Goal: Task Accomplishment & Management: Complete application form

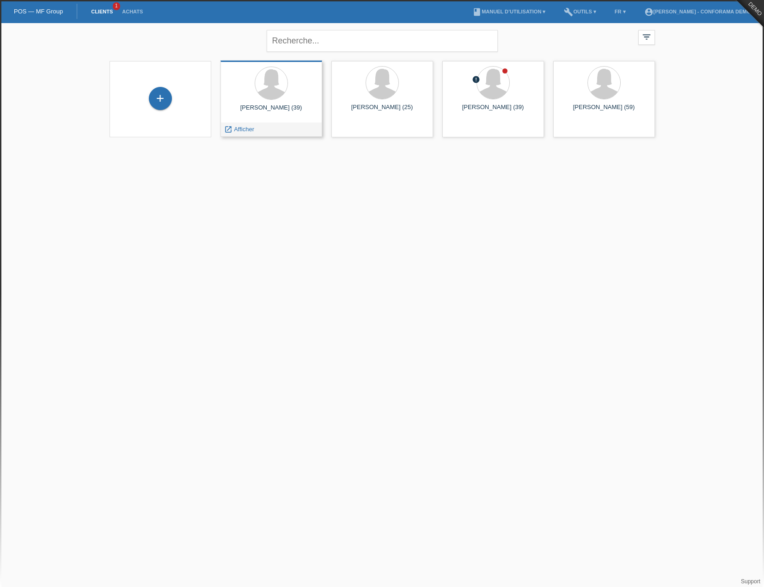
click at [234, 89] on div at bounding box center [271, 84] width 87 height 35
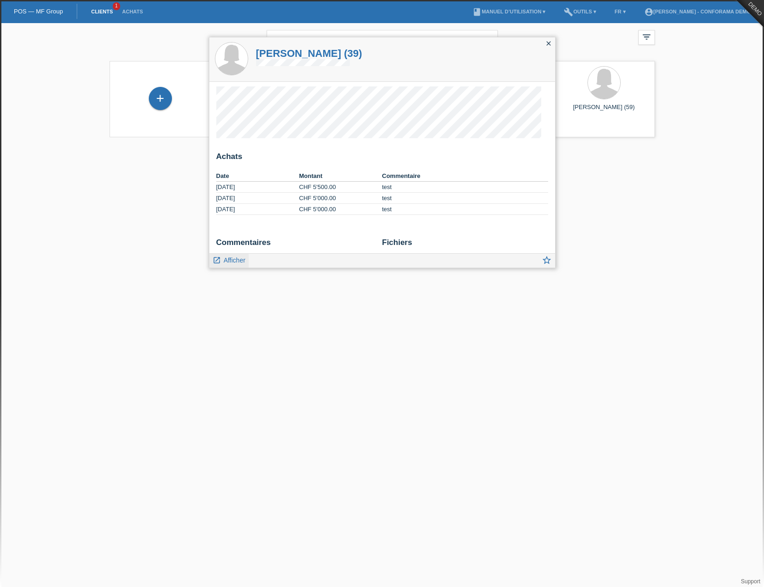
click at [226, 259] on span "Afficher" at bounding box center [235, 260] width 22 height 7
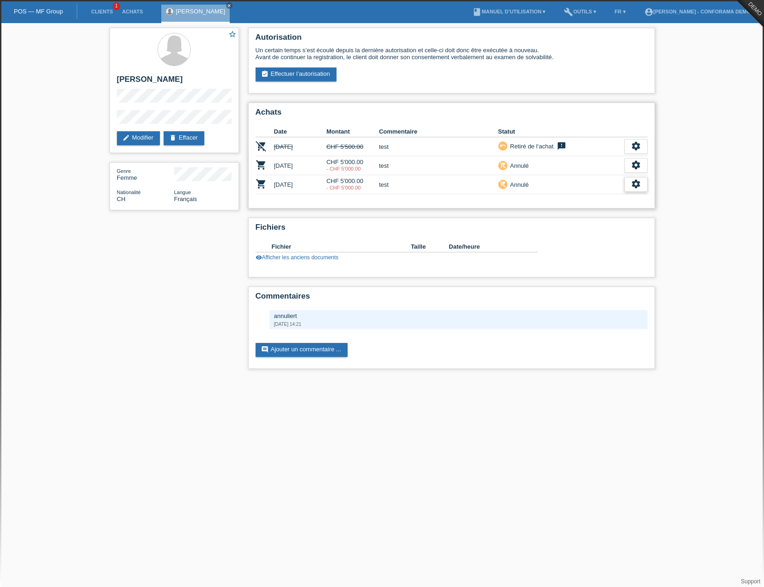
click at [633, 185] on icon "settings" at bounding box center [636, 184] width 10 height 10
click at [187, 140] on link "delete Effacer" at bounding box center [184, 138] width 41 height 14
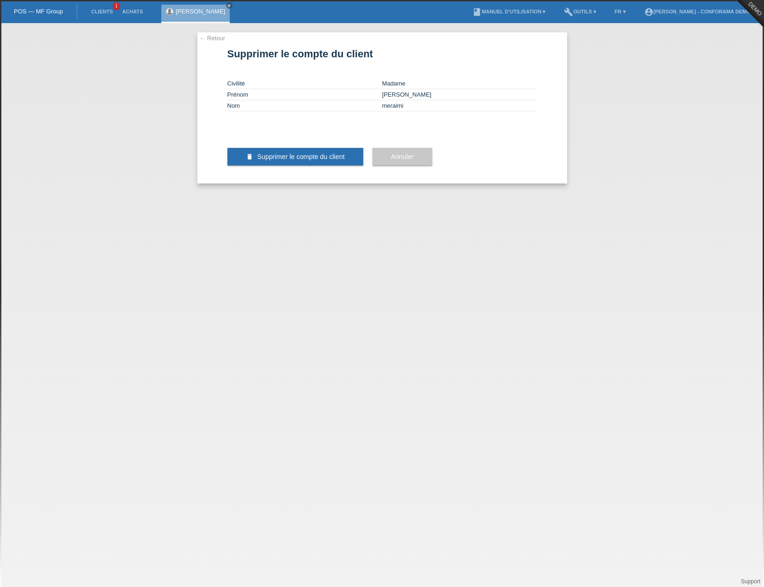
click at [396, 160] on span "Annuler" at bounding box center [402, 156] width 23 height 7
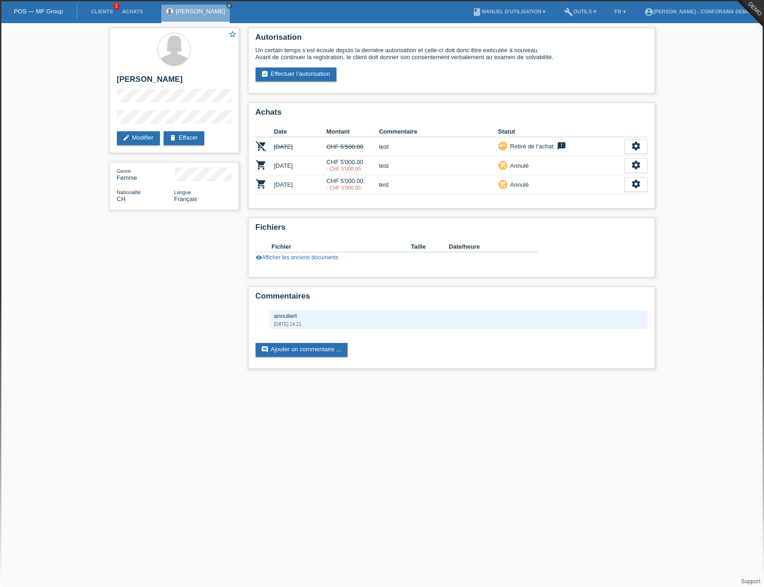
click at [416, 190] on td "test" at bounding box center [438, 184] width 119 height 19
click at [311, 73] on link "assignment_turned_in Effectuer l’autorisation" at bounding box center [296, 75] width 81 height 14
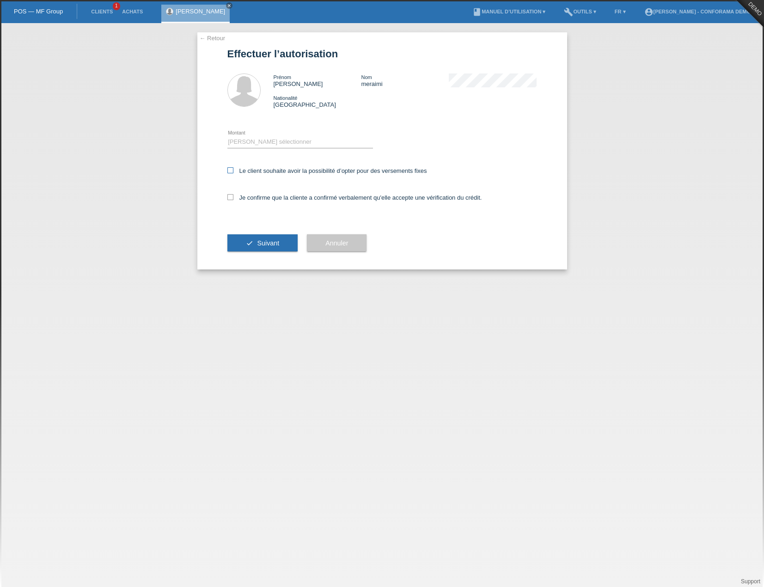
click at [233, 169] on icon at bounding box center [230, 170] width 6 height 6
click at [233, 169] on input "Le client souhaite avoir la possibilité d’opter pour des versements fixes" at bounding box center [230, 170] width 6 height 6
checkbox input "true"
click at [230, 200] on label "Je confirme que la cliente a confirmé verbalement qu'elle accepte une vérificat…" at bounding box center [354, 197] width 255 height 7
click at [230, 200] on input "Je confirme que la cliente a confirmé verbalement qu'elle accepte une vérificat…" at bounding box center [230, 197] width 6 height 6
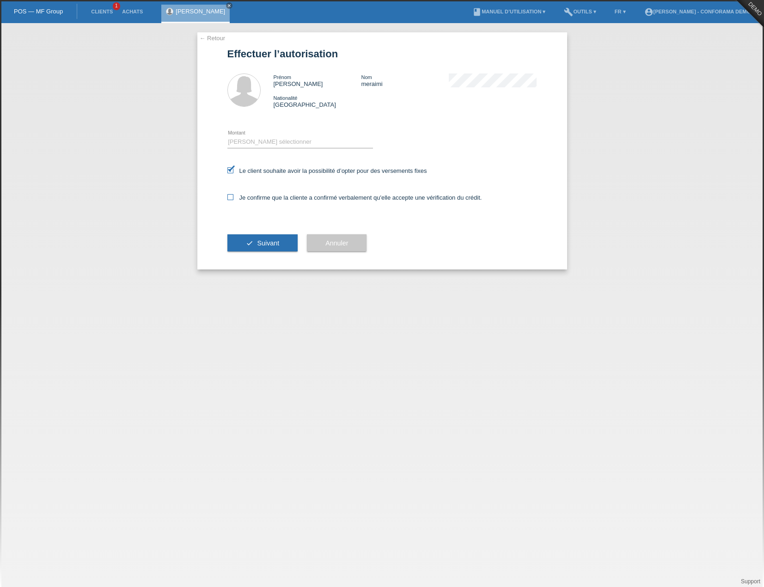
checkbox input "true"
click at [246, 250] on button "check Suivant" at bounding box center [262, 243] width 71 height 18
click at [324, 148] on icon at bounding box center [300, 148] width 146 height 0
click at [325, 142] on select "Veuillez sélectionner CHF 1.00 - CHF 499.00 CHF 500.00 - CHF 1'999.00 CHF 2'000…" at bounding box center [300, 141] width 146 height 11
select select "3"
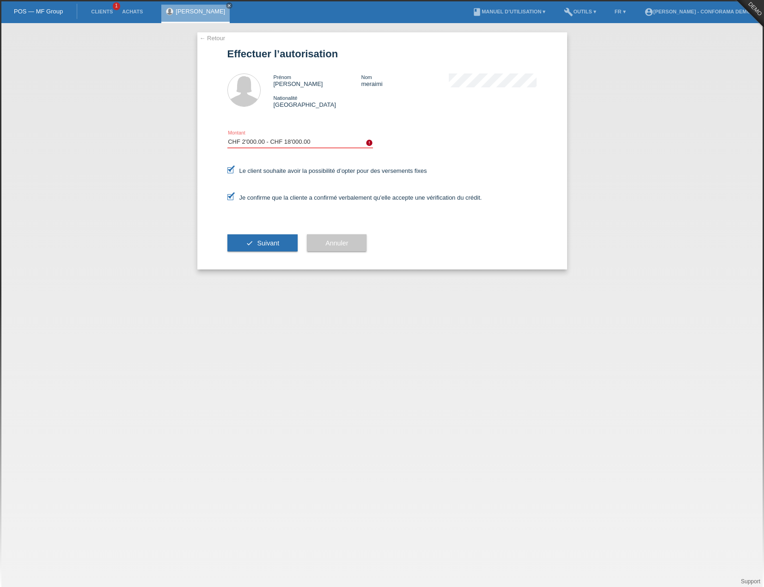
click at [227, 136] on select "Veuillez sélectionner CHF 1.00 - CHF 499.00 CHF 500.00 - CHF 1'999.00 CHF 2'000…" at bounding box center [300, 141] width 146 height 11
drag, startPoint x: 276, startPoint y: 234, endPoint x: 310, endPoint y: 162, distance: 80.1
click at [276, 235] on button "check Suivant" at bounding box center [262, 243] width 71 height 18
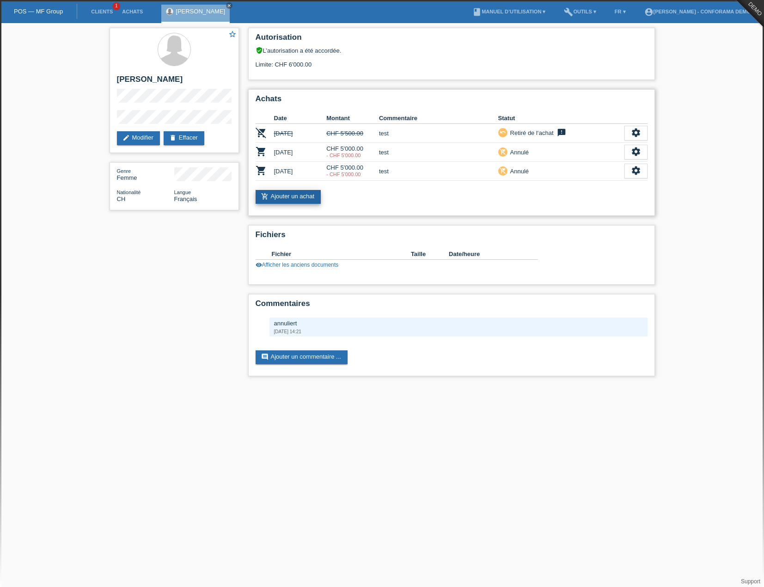
click at [309, 195] on link "add_shopping_cart Ajouter un achat" at bounding box center [289, 197] width 66 height 14
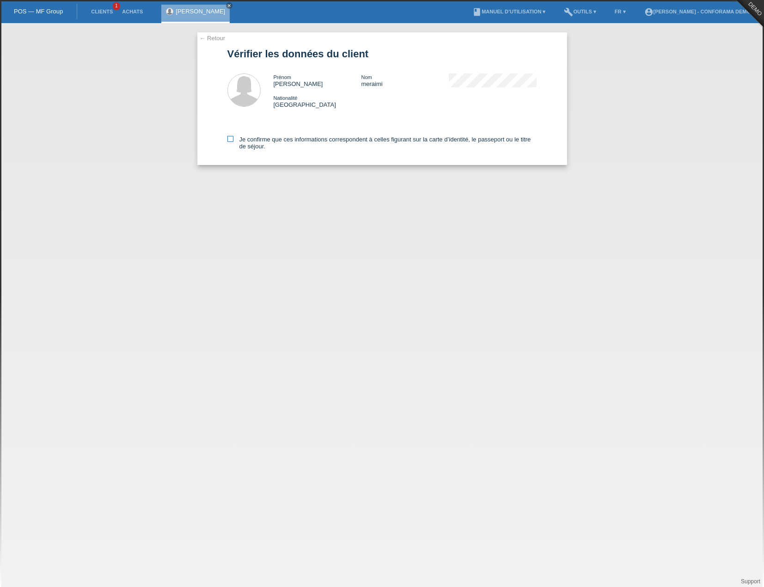
click at [234, 139] on label "Je confirme que ces informations correspondent à celles figurant sur la carte d…" at bounding box center [382, 143] width 310 height 14
click at [233, 139] on input "Je confirme que ces informations correspondent à celles figurant sur la carte d…" at bounding box center [230, 139] width 6 height 6
checkbox input "true"
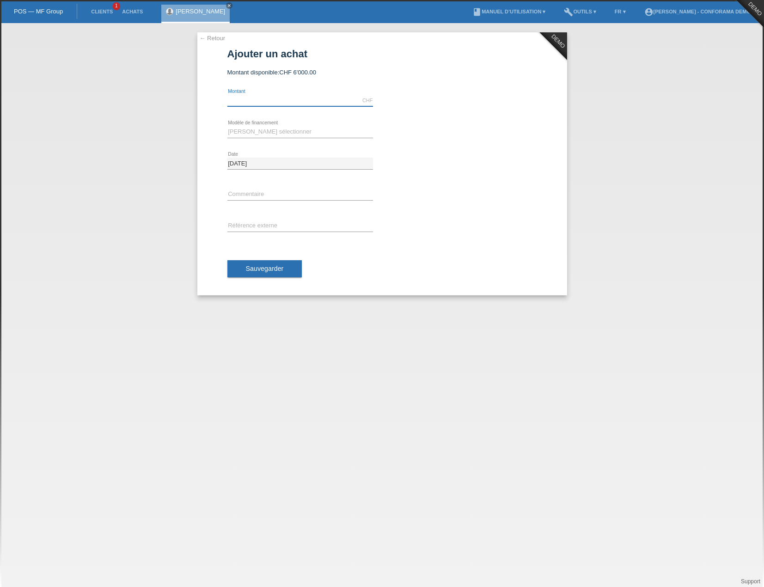
click at [291, 100] on input "text" at bounding box center [300, 101] width 146 height 12
type input "5000.00"
click at [292, 133] on select "[PERSON_NAME] sélectionner Achat sur facture avec paiement partiel Taux fixes" at bounding box center [300, 131] width 146 height 11
select select "212"
click at [227, 126] on select "[PERSON_NAME] sélectionner Achat sur facture avec paiement partiel Taux fixes" at bounding box center [300, 131] width 146 height 11
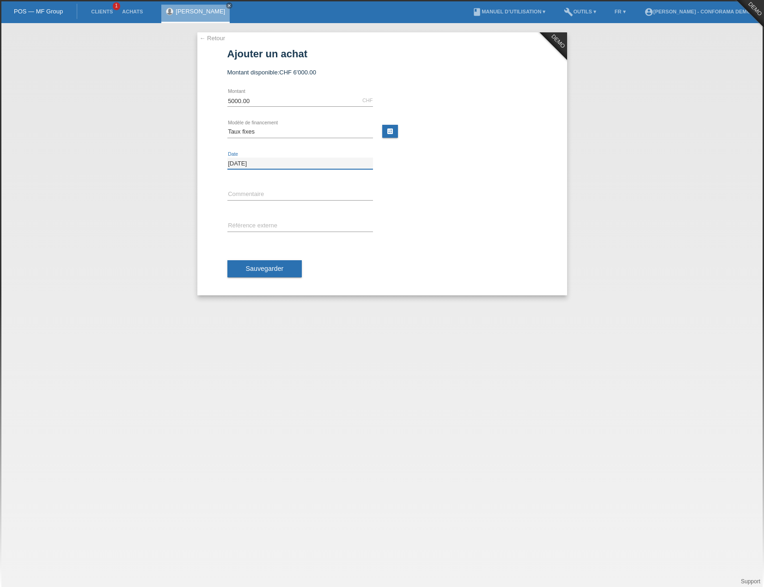
click at [321, 167] on input "[DATE]" at bounding box center [300, 164] width 146 height 12
click at [387, 132] on link "calculate" at bounding box center [390, 131] width 16 height 13
type input "5000.00"
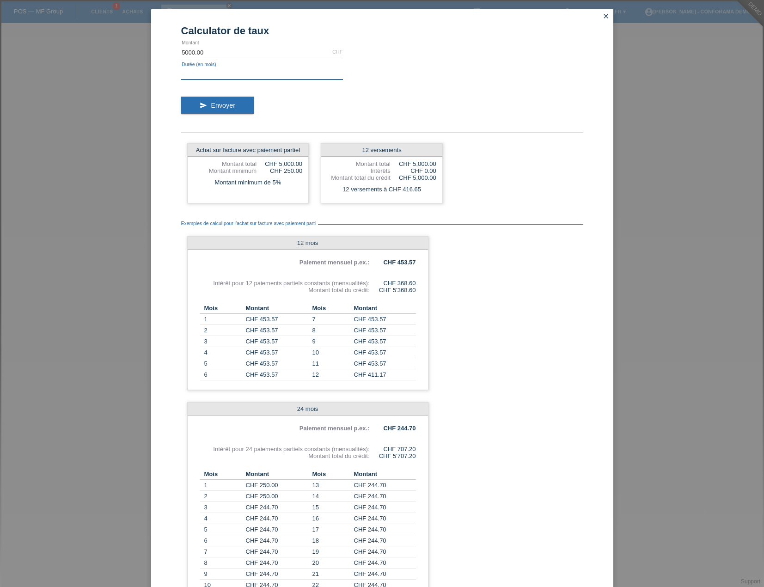
click at [252, 75] on input "text" at bounding box center [262, 74] width 162 height 12
type input "36"
click at [241, 101] on button "send Envoyer" at bounding box center [217, 106] width 73 height 18
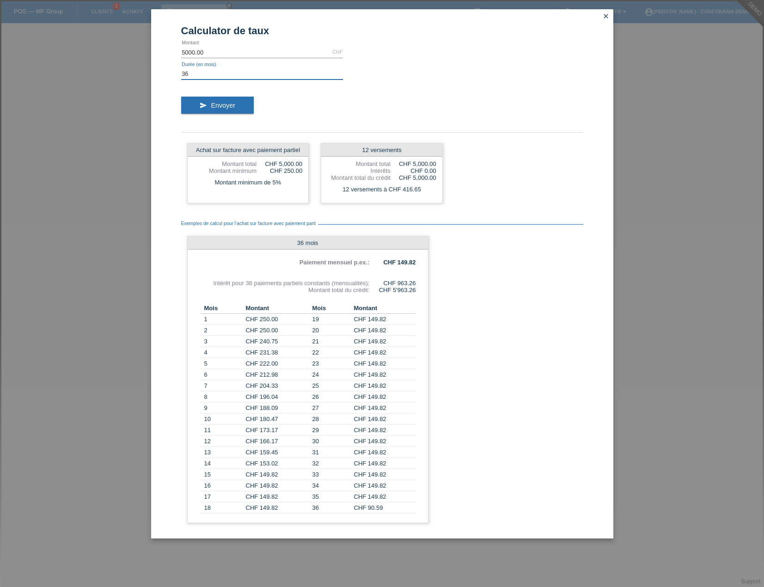
click at [241, 75] on input "36" at bounding box center [262, 74] width 162 height 12
type input "12"
click at [225, 103] on span "Envoyer" at bounding box center [223, 105] width 24 height 7
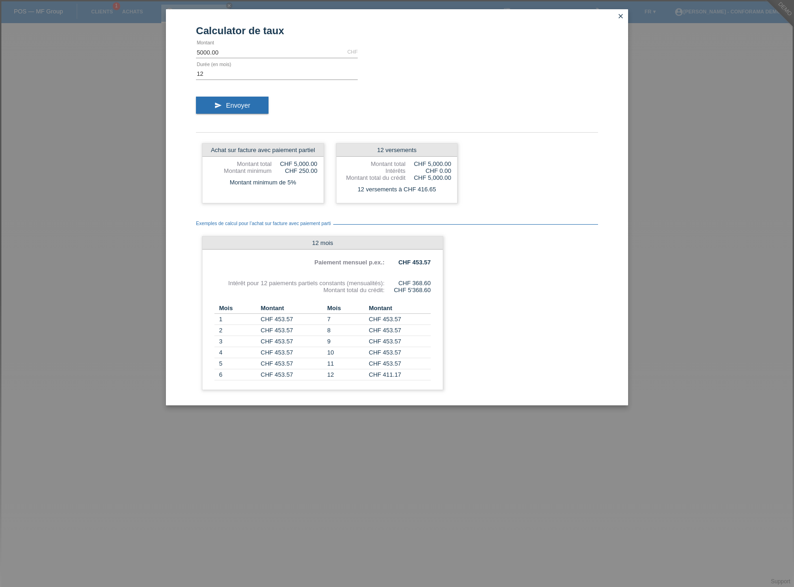
click at [620, 18] on icon "close" at bounding box center [620, 15] width 7 height 7
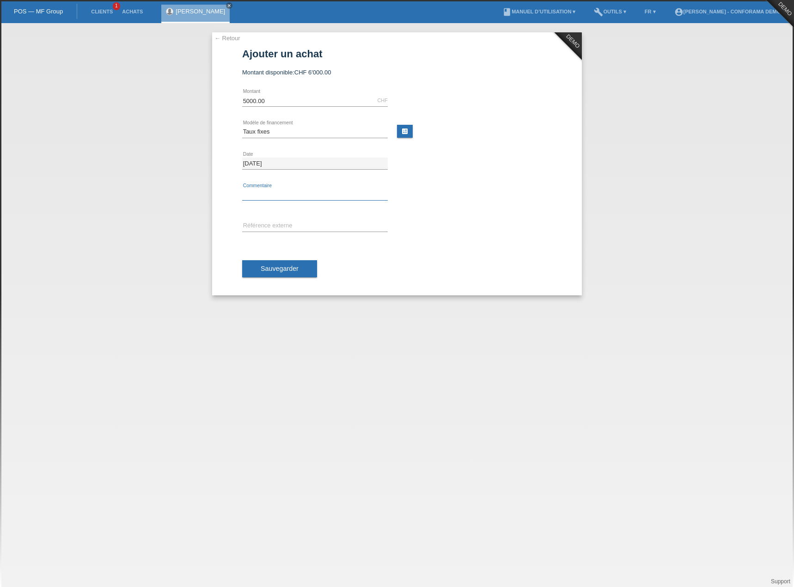
click at [274, 193] on input "text" at bounding box center [315, 195] width 146 height 12
type input "Numéro bon de commande CapOrder"
click at [346, 225] on input "text" at bounding box center [315, 227] width 146 height 12
type input "Numéro code projet CARAT XXX-XXX"
click at [282, 270] on span "Sauvegarder" at bounding box center [280, 268] width 38 height 7
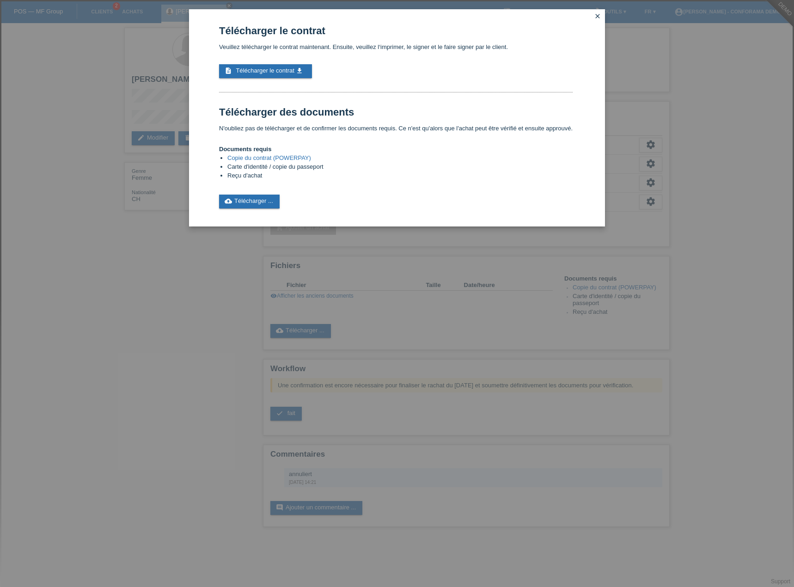
drag, startPoint x: 203, startPoint y: 362, endPoint x: 242, endPoint y: 343, distance: 43.0
click at [203, 362] on div "Télécharger le contrat Veuillez télécharger le contrat maintenant. Ensuite, veu…" at bounding box center [397, 293] width 794 height 587
click at [286, 159] on link "Copie du contrat (POWERPAY)" at bounding box center [269, 157] width 84 height 7
click at [187, 370] on div "Télécharger le contrat Veuillez télécharger le contrat maintenant. Ensuite, veu…" at bounding box center [397, 293] width 794 height 587
click at [597, 13] on icon "close" at bounding box center [597, 15] width 7 height 7
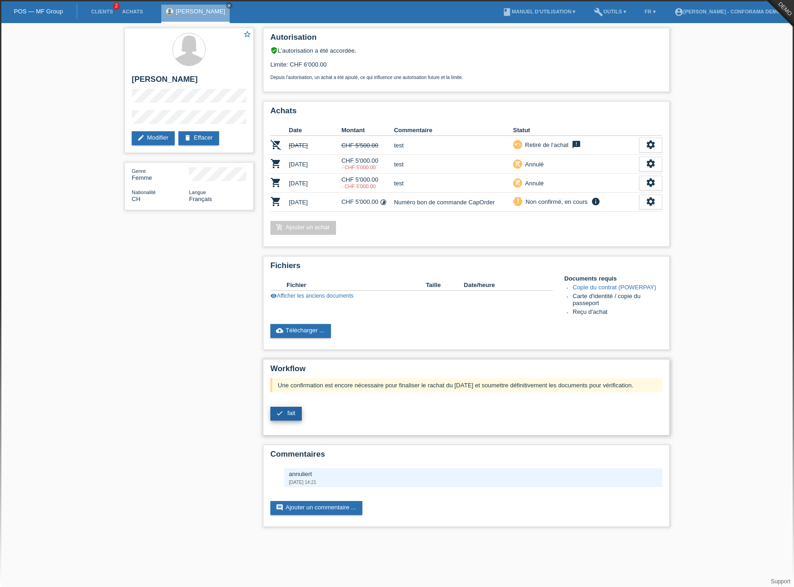
click at [292, 411] on span "fait" at bounding box center [292, 413] width 8 height 7
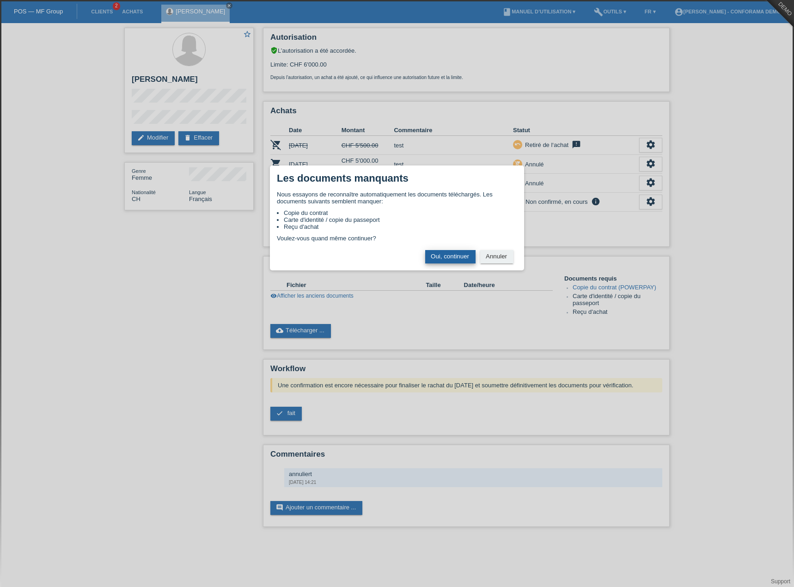
drag, startPoint x: 445, startPoint y: 252, endPoint x: 456, endPoint y: 252, distance: 11.1
click at [445, 252] on button "Oui, continuer" at bounding box center [450, 256] width 50 height 13
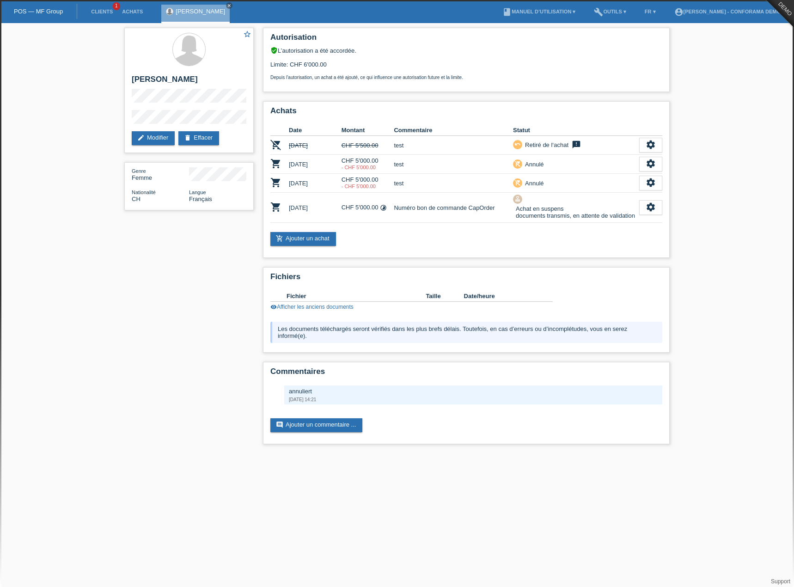
click at [565, 264] on div "Autorisation verified_user L’autorisation a été accordée. Limite: CHF 6'000.00 …" at bounding box center [466, 238] width 416 height 430
click at [657, 211] on div "settings" at bounding box center [650, 207] width 23 height 15
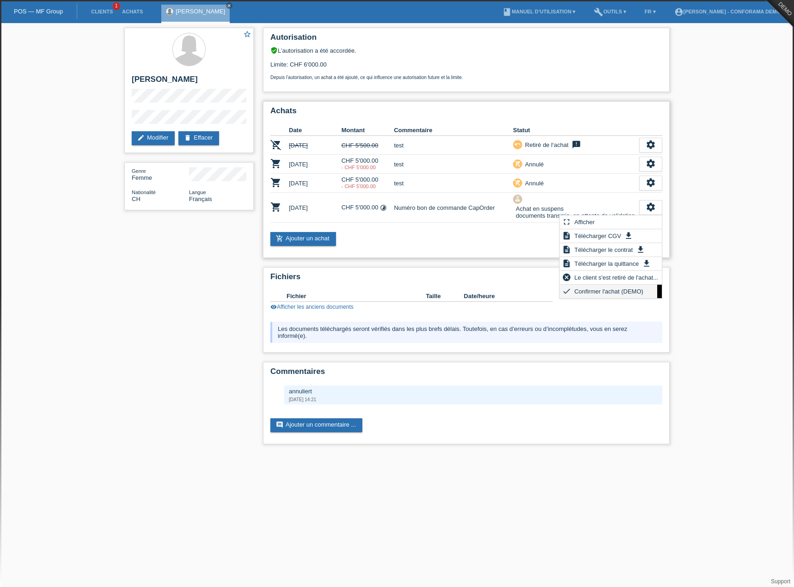
click at [594, 291] on span "Confirmer l'achat (DEMO)" at bounding box center [609, 291] width 72 height 11
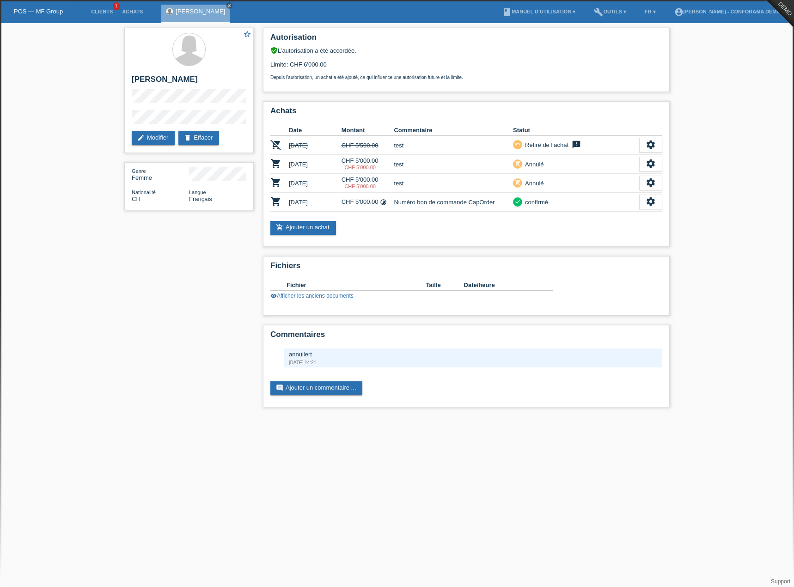
click at [200, 417] on html "confirmé POS — MF Group Clients 1 Achats sonia meraimi close menu FR ▾" at bounding box center [397, 208] width 794 height 417
click at [307, 358] on div "annuliert" at bounding box center [473, 354] width 369 height 7
click at [307, 386] on link "comment Ajouter un commentaire ..." at bounding box center [316, 388] width 92 height 14
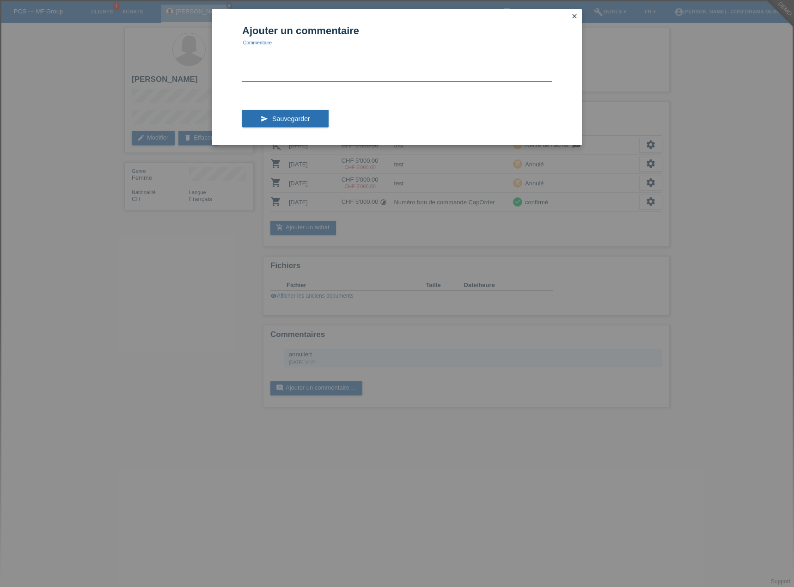
click at [409, 74] on textarea at bounding box center [397, 64] width 310 height 36
type textarea "Commentaires service client Powerpay si un document manque ou n'est pas complêt"
click at [286, 115] on button "send Sauvegarder" at bounding box center [285, 119] width 86 height 18
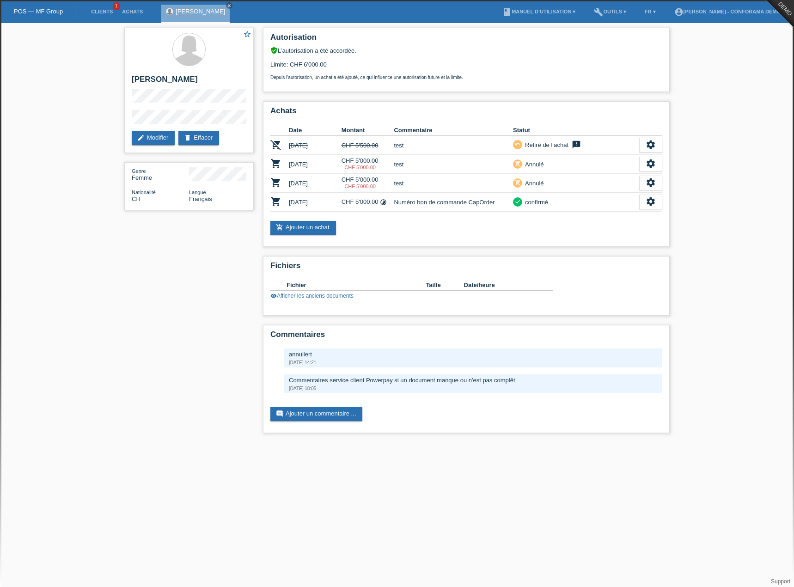
click at [165, 263] on div "star_border sonia meraimi edit Modifier delete Effacer Genre Femme Nationalité …" at bounding box center [397, 232] width 555 height 419
click at [104, 12] on link "Clients" at bounding box center [101, 12] width 31 height 6
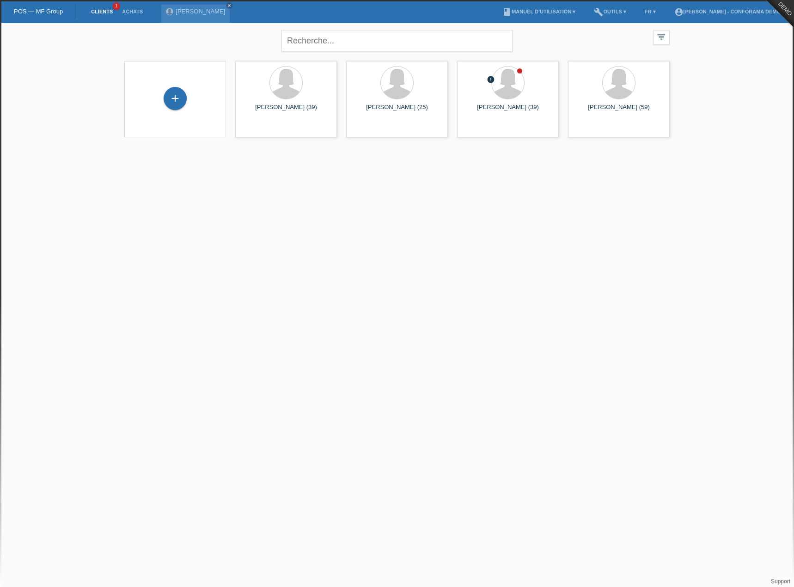
click at [178, 114] on div "+" at bounding box center [175, 99] width 102 height 76
click at [178, 103] on div "+" at bounding box center [175, 98] width 23 height 23
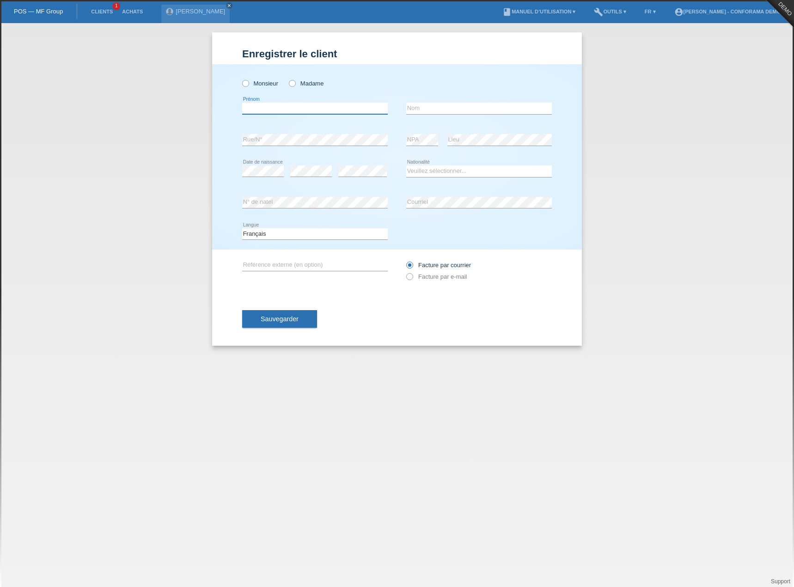
drag, startPoint x: 259, startPoint y: 108, endPoint x: 273, endPoint y: 101, distance: 15.3
click at [259, 108] on input "text" at bounding box center [315, 109] width 146 height 12
type input "[PERSON_NAME]"
type input "meraimi"
select select "CH"
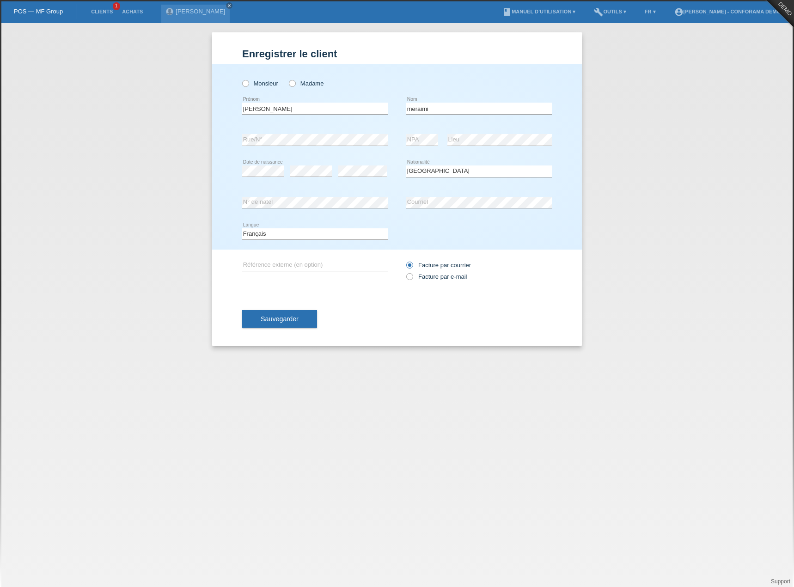
click at [315, 79] on div "Monsieur Madame" at bounding box center [315, 83] width 146 height 19
click at [315, 80] on label "Madame" at bounding box center [306, 83] width 35 height 7
click at [295, 80] on input "Madame" at bounding box center [292, 83] width 6 height 6
radio input "true"
click at [277, 318] on span "Sauvegarder" at bounding box center [280, 318] width 38 height 7
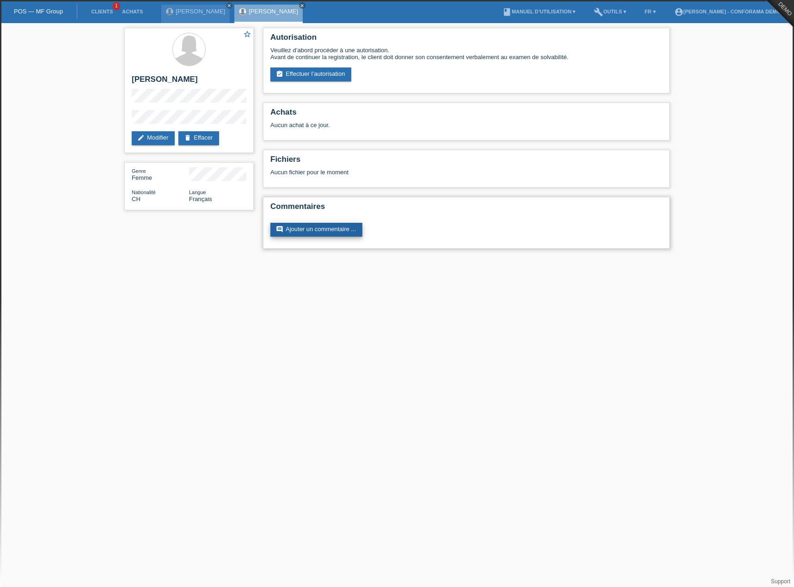
click at [328, 227] on link "comment Ajouter un commentaire ..." at bounding box center [316, 230] width 92 height 14
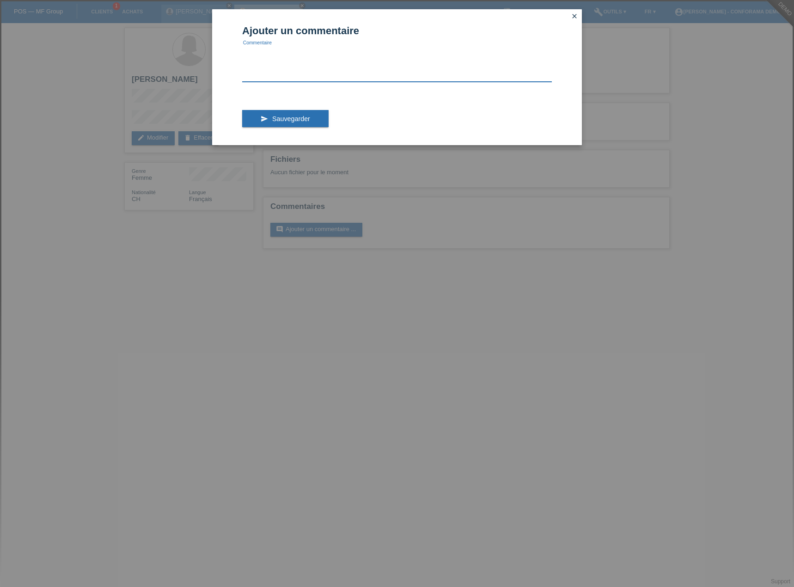
click at [285, 77] on textarea at bounding box center [397, 64] width 310 height 36
type textarea "Commentaires du service client si un document manque ou est incomplêt"
click at [303, 120] on span "Sauvegarder" at bounding box center [291, 118] width 38 height 7
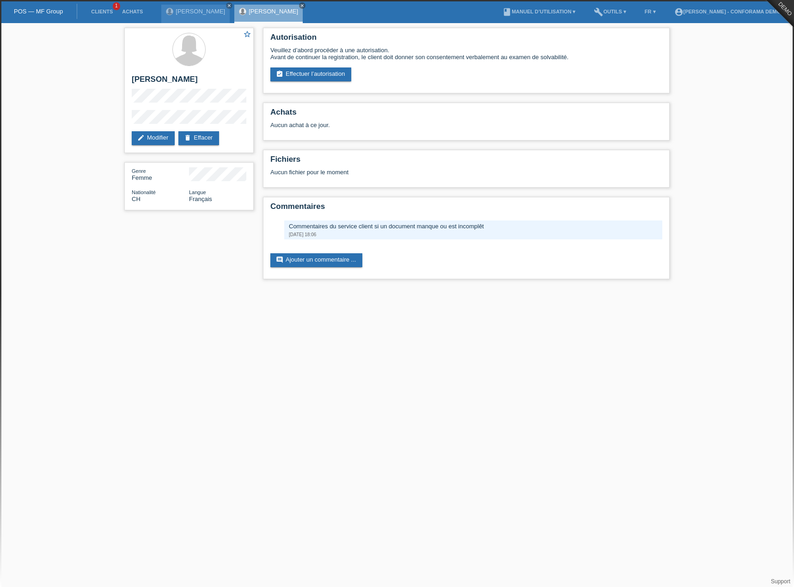
drag, startPoint x: 485, startPoint y: 418, endPoint x: 473, endPoint y: 363, distance: 55.9
click at [485, 289] on html "POS — MF Group Clients 1 Achats sonia meraimi close sonia meraimi" at bounding box center [397, 144] width 794 height 289
click at [194, 15] on div "sonia meraimi close" at bounding box center [195, 14] width 68 height 18
click at [192, 13] on link "[PERSON_NAME]" at bounding box center [200, 11] width 49 height 7
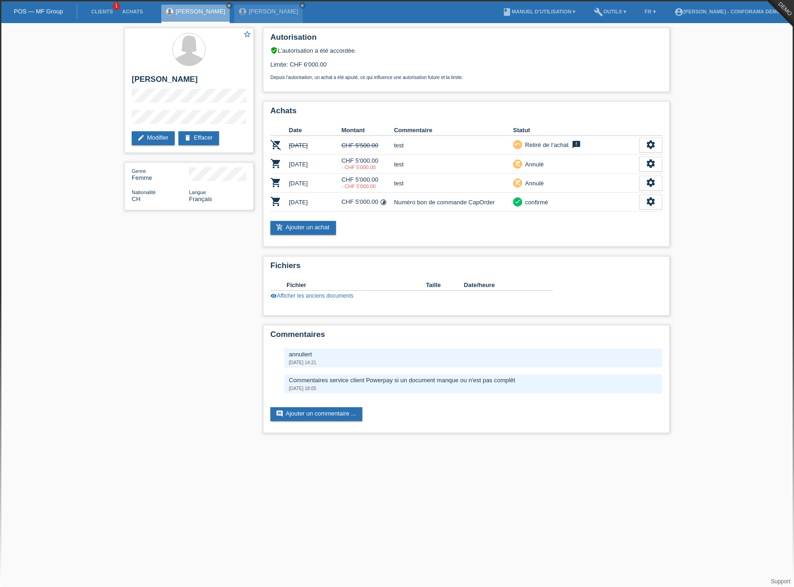
drag, startPoint x: 106, startPoint y: 361, endPoint x: 106, endPoint y: 348, distance: 13.4
click at [106, 361] on div "star_border [PERSON_NAME] edit Modifier delete Effacer Genre Femme Nationalité …" at bounding box center [397, 232] width 794 height 419
